Goal: Transaction & Acquisition: Purchase product/service

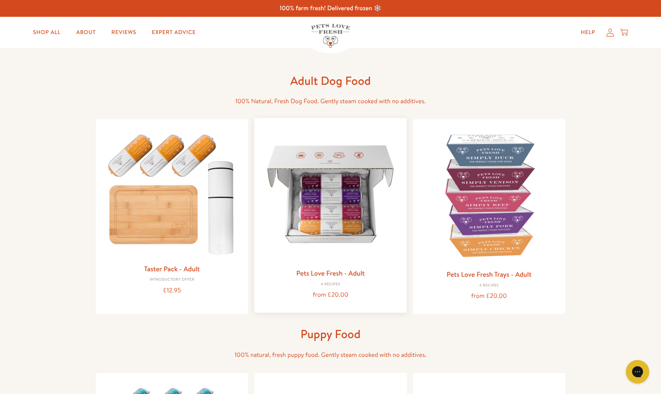
click at [313, 217] on img at bounding box center [331, 194] width 140 height 140
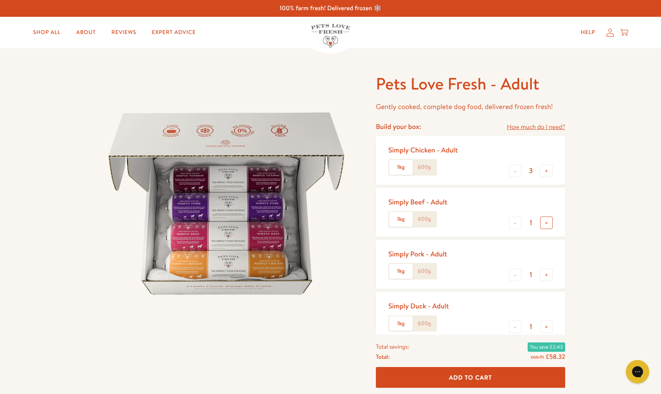
click at [545, 225] on button "+" at bounding box center [546, 223] width 13 height 13
click at [545, 223] on button "+" at bounding box center [546, 223] width 13 height 13
type input "3"
click at [516, 170] on button "-" at bounding box center [515, 171] width 13 height 13
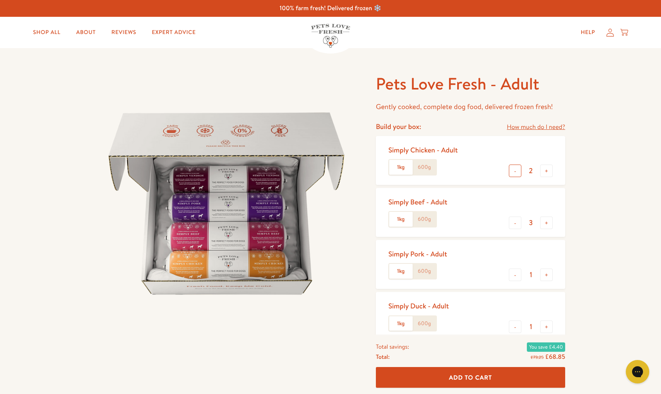
type input "1"
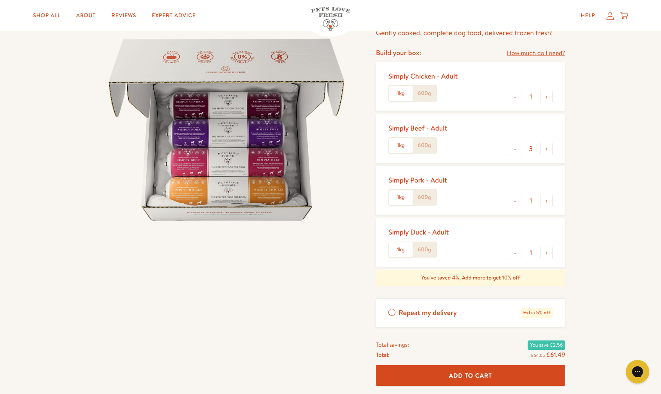
scroll to position [75, 0]
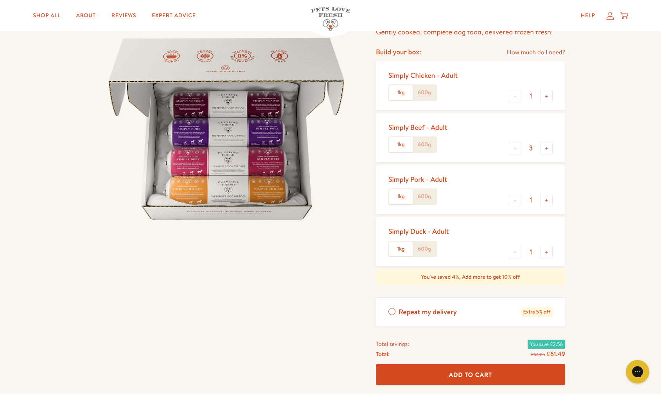
click at [470, 377] on span "Add To Cart" at bounding box center [470, 375] width 43 height 8
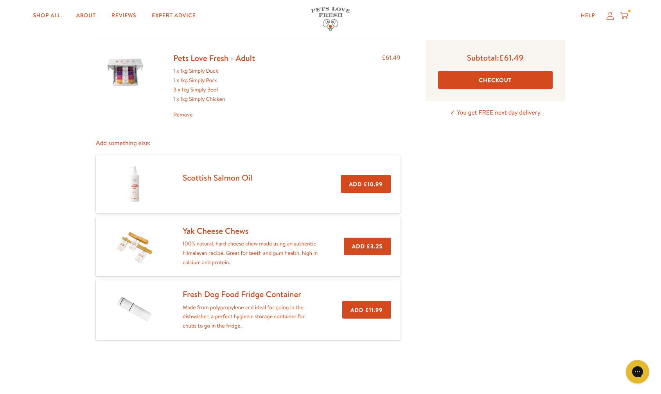
scroll to position [81, 0]
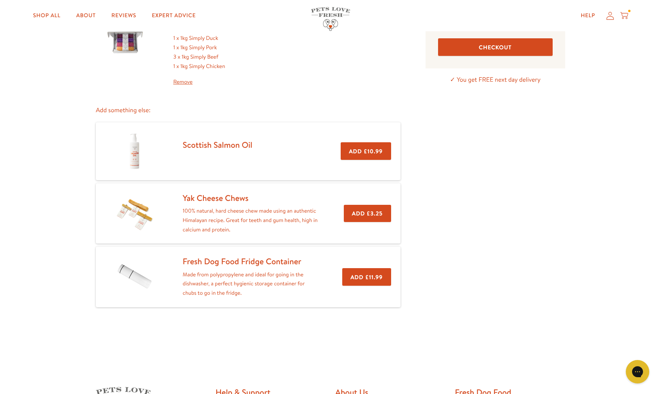
click at [247, 257] on link "Fresh Dog Food Fridge Container" at bounding box center [242, 261] width 119 height 11
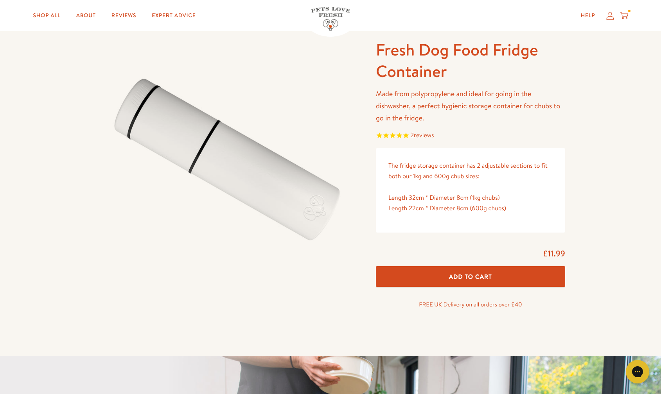
scroll to position [20, 0]
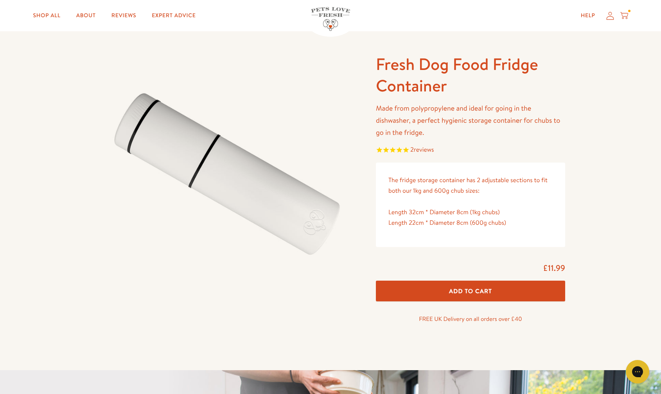
click at [455, 293] on span "Add To Cart" at bounding box center [470, 291] width 43 height 8
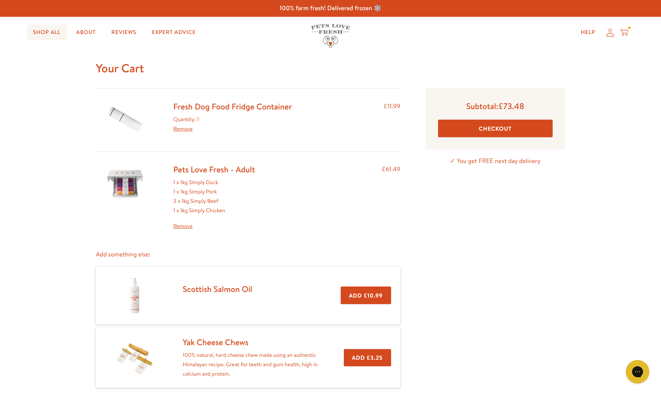
click at [46, 31] on link "Shop All" at bounding box center [47, 33] width 40 height 16
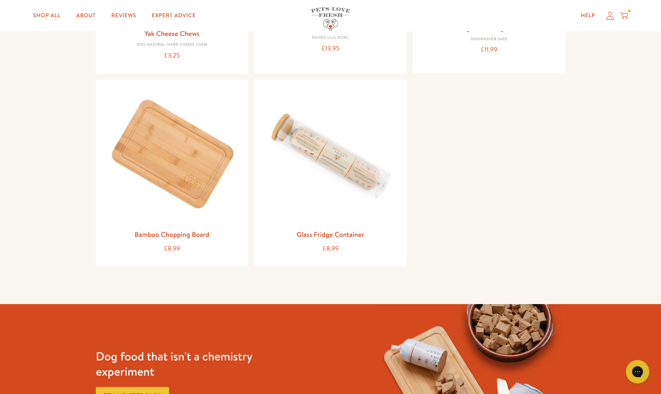
scroll to position [949, 0]
click at [178, 202] on img at bounding box center [172, 155] width 140 height 140
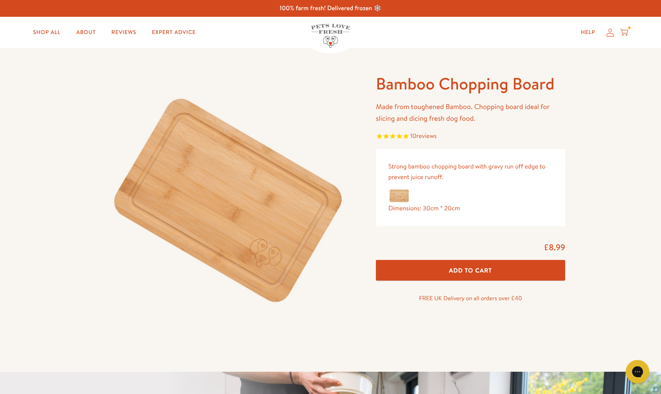
click at [467, 269] on span "Add To Cart" at bounding box center [470, 270] width 43 height 8
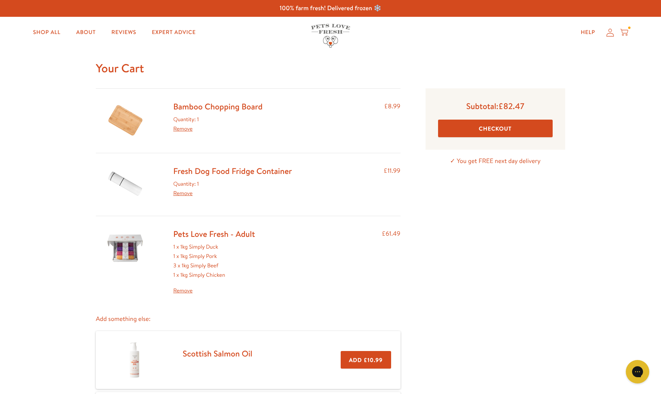
click at [506, 128] on button "Checkout" at bounding box center [495, 129] width 115 height 18
click at [184, 290] on link "Remove" at bounding box center [214, 290] width 82 height 9
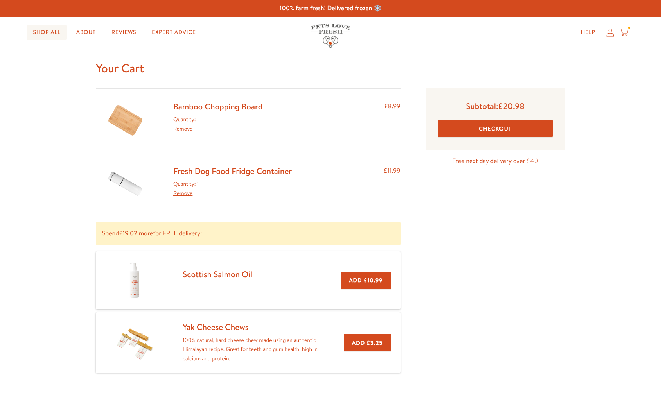
click at [47, 35] on link "Shop All" at bounding box center [47, 33] width 40 height 16
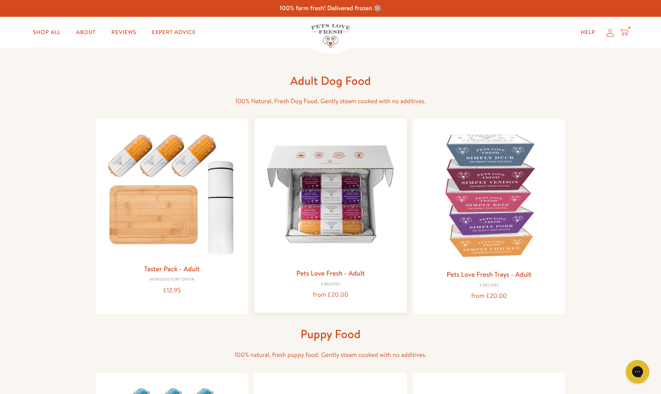
click at [324, 198] on img at bounding box center [331, 194] width 140 height 140
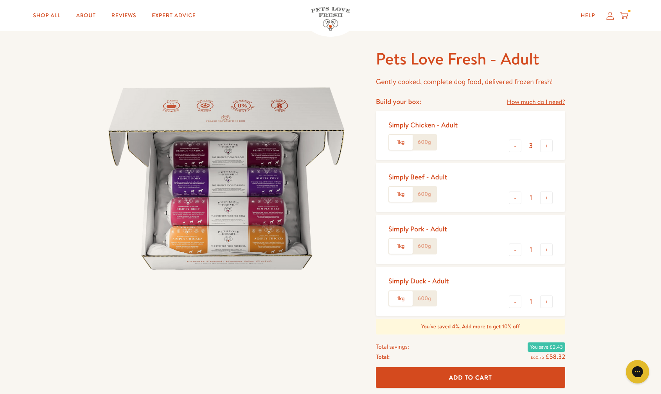
scroll to position [17, 0]
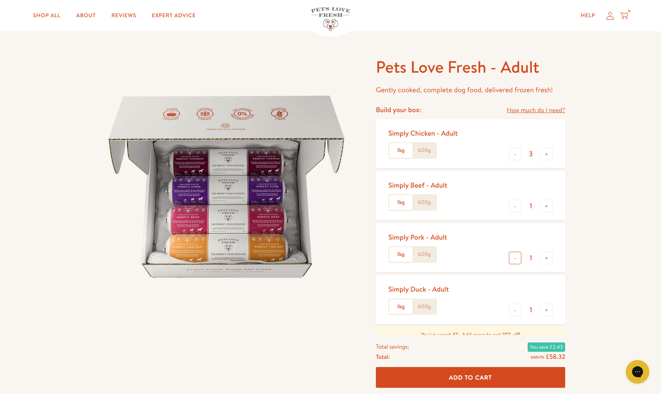
click at [514, 260] on button "-" at bounding box center [515, 258] width 13 height 13
type input "0"
click at [519, 153] on button "-" at bounding box center [515, 154] width 13 height 13
type input "2"
click at [547, 207] on button "+" at bounding box center [546, 206] width 13 height 13
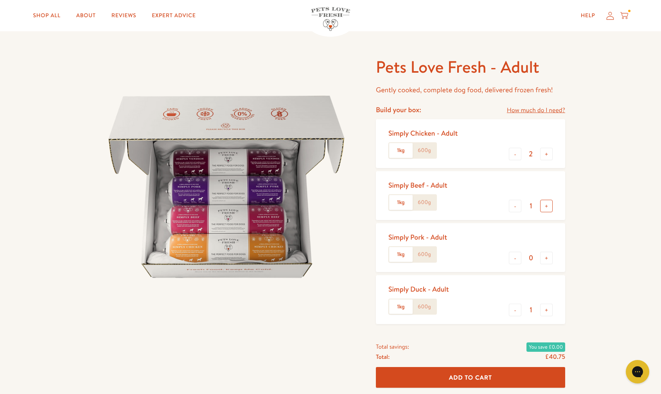
type input "2"
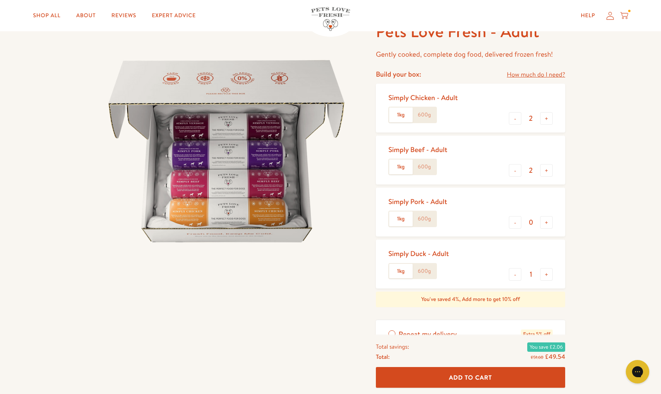
scroll to position [52, 0]
click at [516, 276] on button "-" at bounding box center [515, 275] width 13 height 13
type input "0"
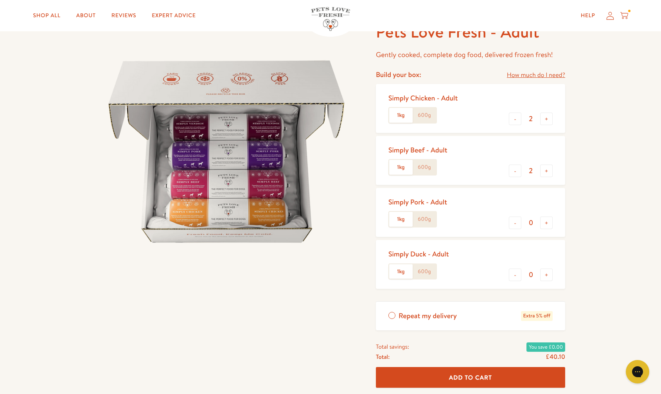
scroll to position [54, 0]
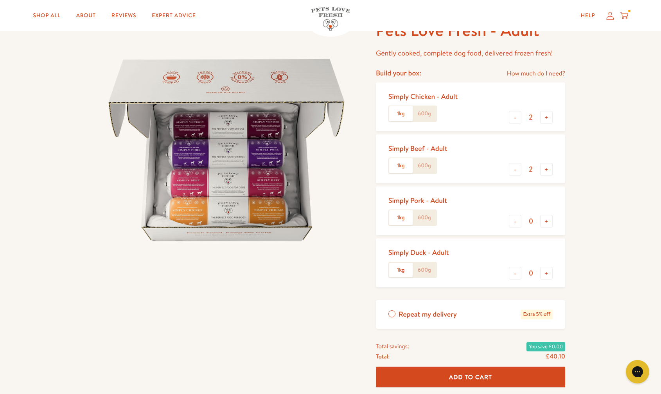
click at [478, 378] on span "Add To Cart" at bounding box center [470, 377] width 43 height 8
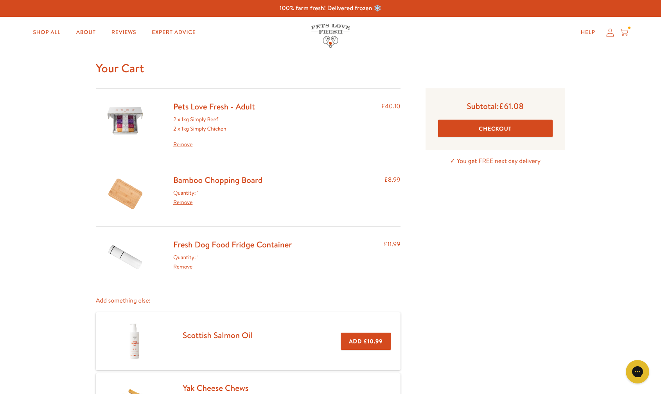
click at [500, 131] on button "Checkout" at bounding box center [495, 129] width 115 height 18
